Goal: Navigation & Orientation: Find specific page/section

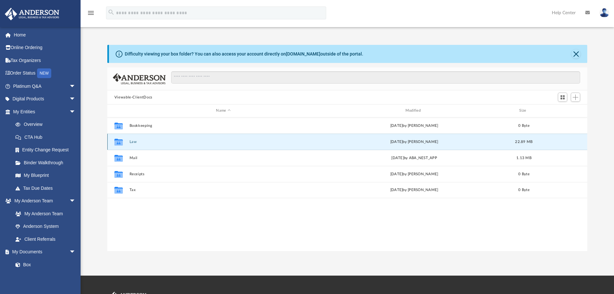
click at [133, 142] on button "Law" at bounding box center [223, 142] width 188 height 4
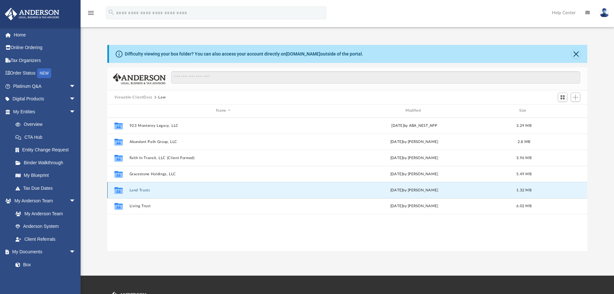
click at [150, 191] on button "Land Trusts" at bounding box center [223, 190] width 188 height 4
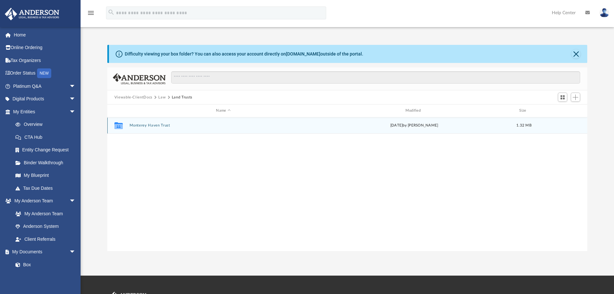
click at [154, 127] on button "Monterey Haven Trust" at bounding box center [223, 125] width 188 height 4
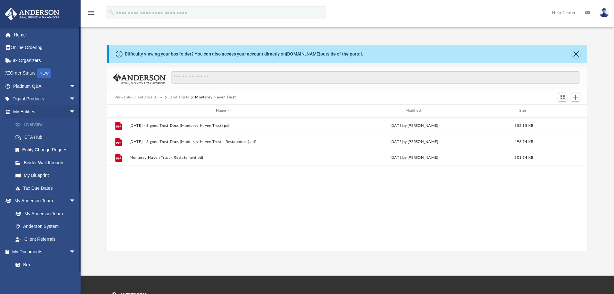
click at [48, 121] on link "Overview" at bounding box center [47, 124] width 76 height 13
click at [71, 98] on span "arrow_drop_down" at bounding box center [75, 99] width 13 height 13
click at [69, 91] on span "arrow_drop_down" at bounding box center [75, 86] width 13 height 13
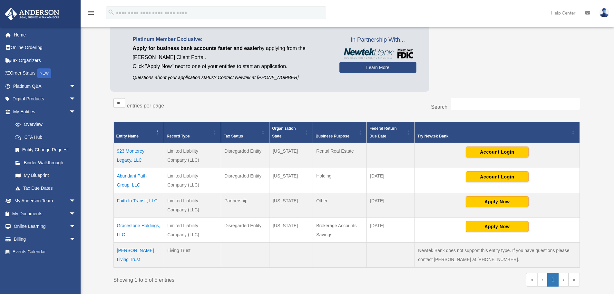
scroll to position [64, 0]
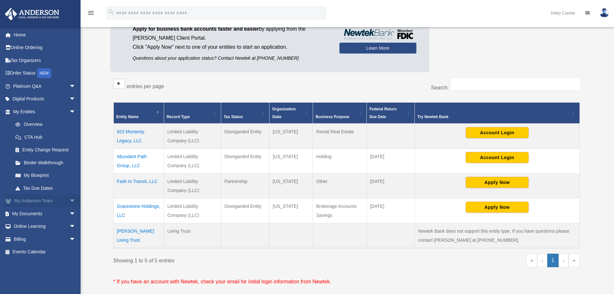
click at [69, 198] on span "arrow_drop_down" at bounding box center [75, 200] width 13 height 13
click at [55, 215] on link "My Anderson Team" at bounding box center [47, 213] width 76 height 13
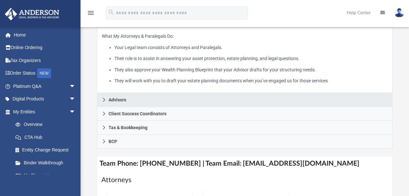
scroll to position [140, 0]
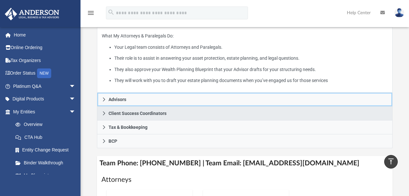
drag, startPoint x: 102, startPoint y: 94, endPoint x: 103, endPoint y: 99, distance: 5.0
click at [102, 94] on link "Advisors" at bounding box center [245, 100] width 296 height 14
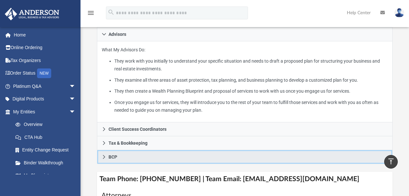
click at [103, 154] on icon at bounding box center [104, 156] width 5 height 5
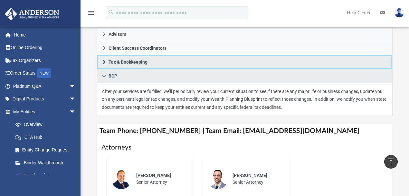
click at [107, 60] on link "Tax & Bookkeeping" at bounding box center [245, 62] width 296 height 14
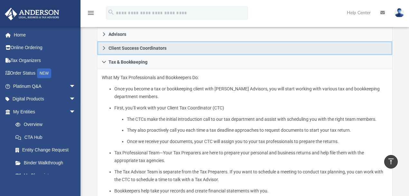
click at [113, 50] on span "Client Success Coordinators" at bounding box center [138, 48] width 58 height 5
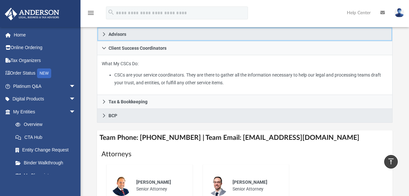
click at [108, 33] on link "Advisors" at bounding box center [245, 34] width 296 height 14
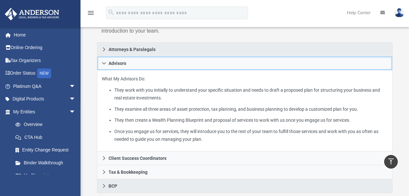
scroll to position [32, 0]
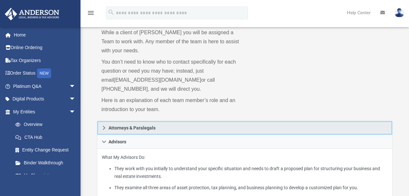
click at [103, 126] on icon at bounding box center [104, 127] width 5 height 5
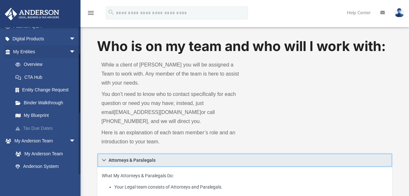
scroll to position [64, 0]
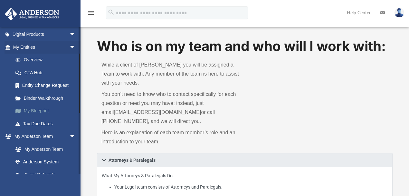
click at [40, 113] on link "My Blueprint" at bounding box center [47, 110] width 76 height 13
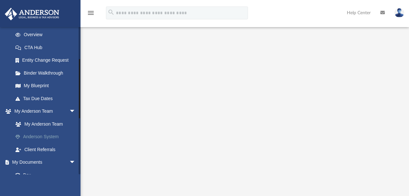
scroll to position [107, 0]
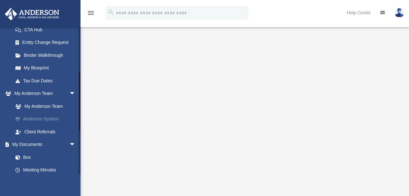
click at [43, 115] on link "Anderson System" at bounding box center [47, 119] width 76 height 13
click at [47, 119] on link "Anderson System" at bounding box center [47, 119] width 76 height 13
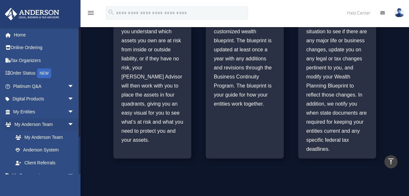
scroll to position [387, 0]
